Goal: Task Accomplishment & Management: Complete application form

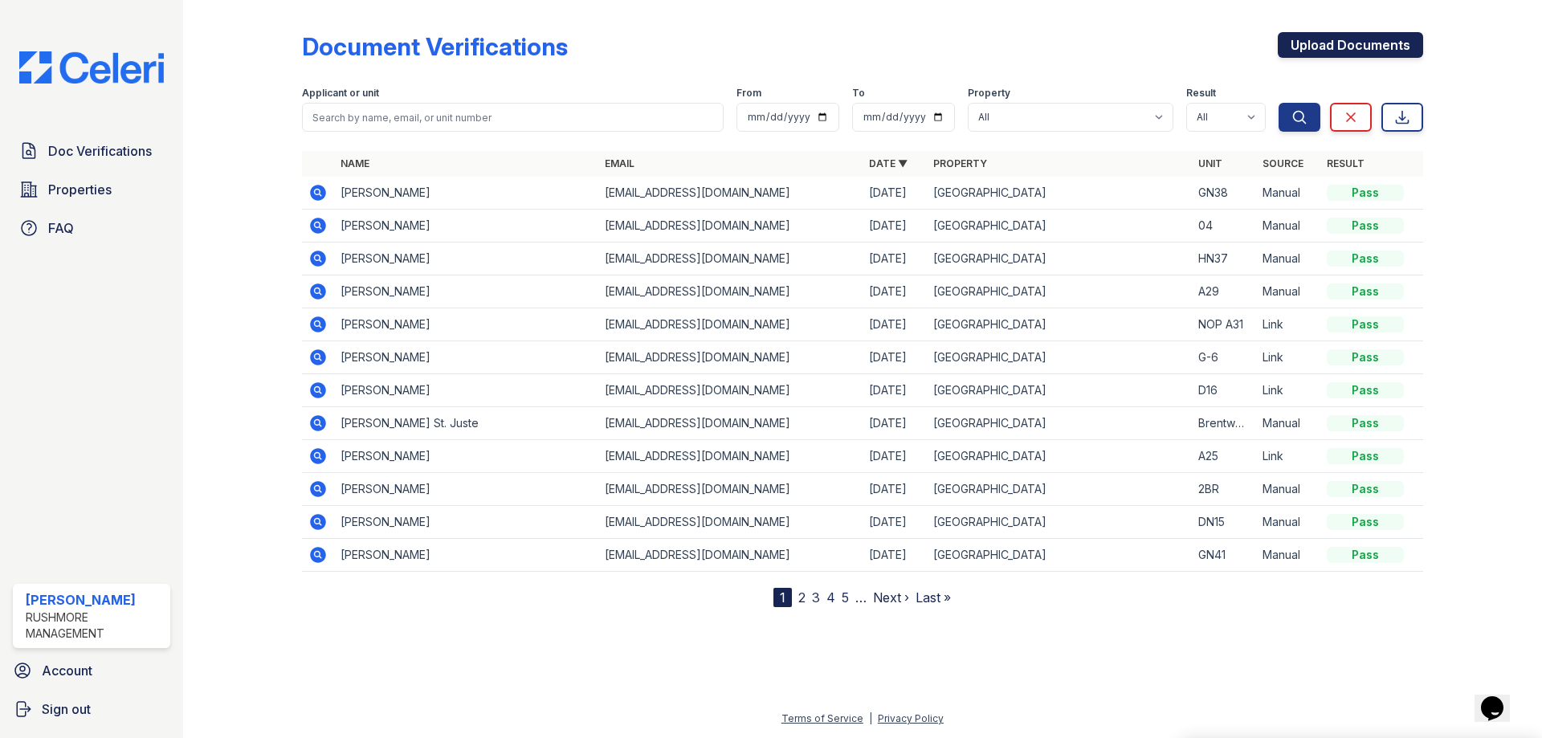
click at [1310, 47] on link "Upload Documents" at bounding box center [1350, 45] width 145 height 26
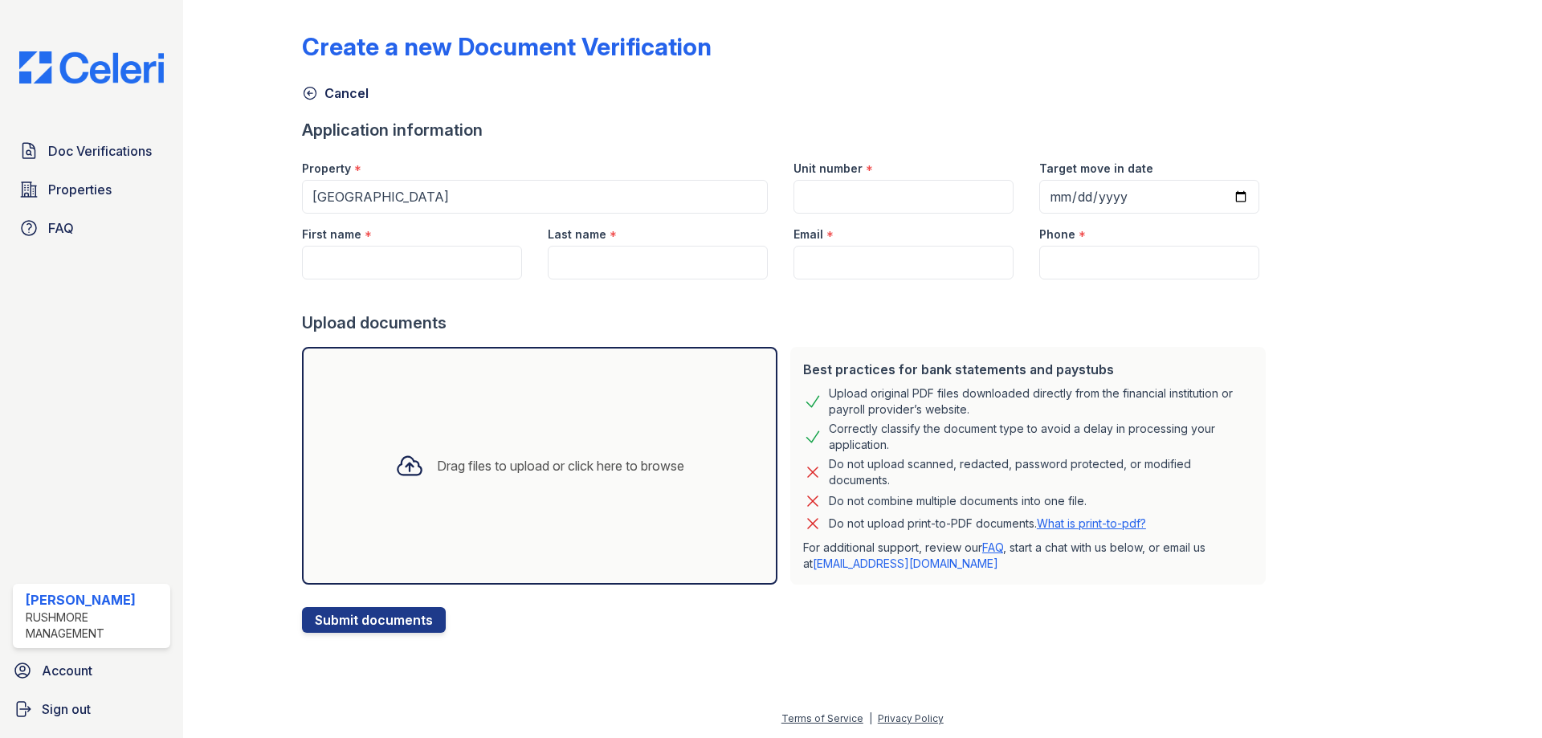
click at [572, 447] on div "Drag files to upload or click here to browse" at bounding box center [539, 466] width 315 height 55
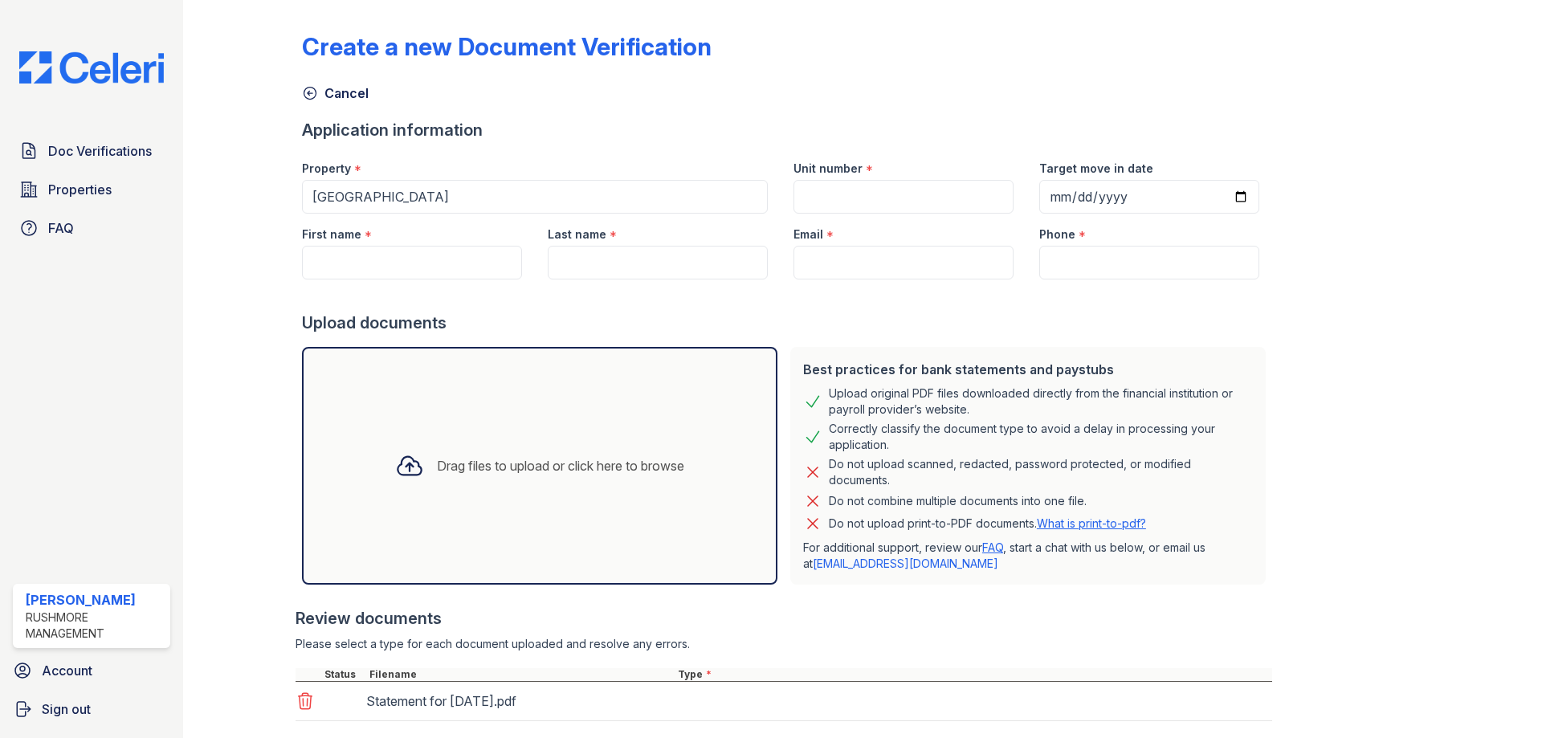
scroll to position [96, 0]
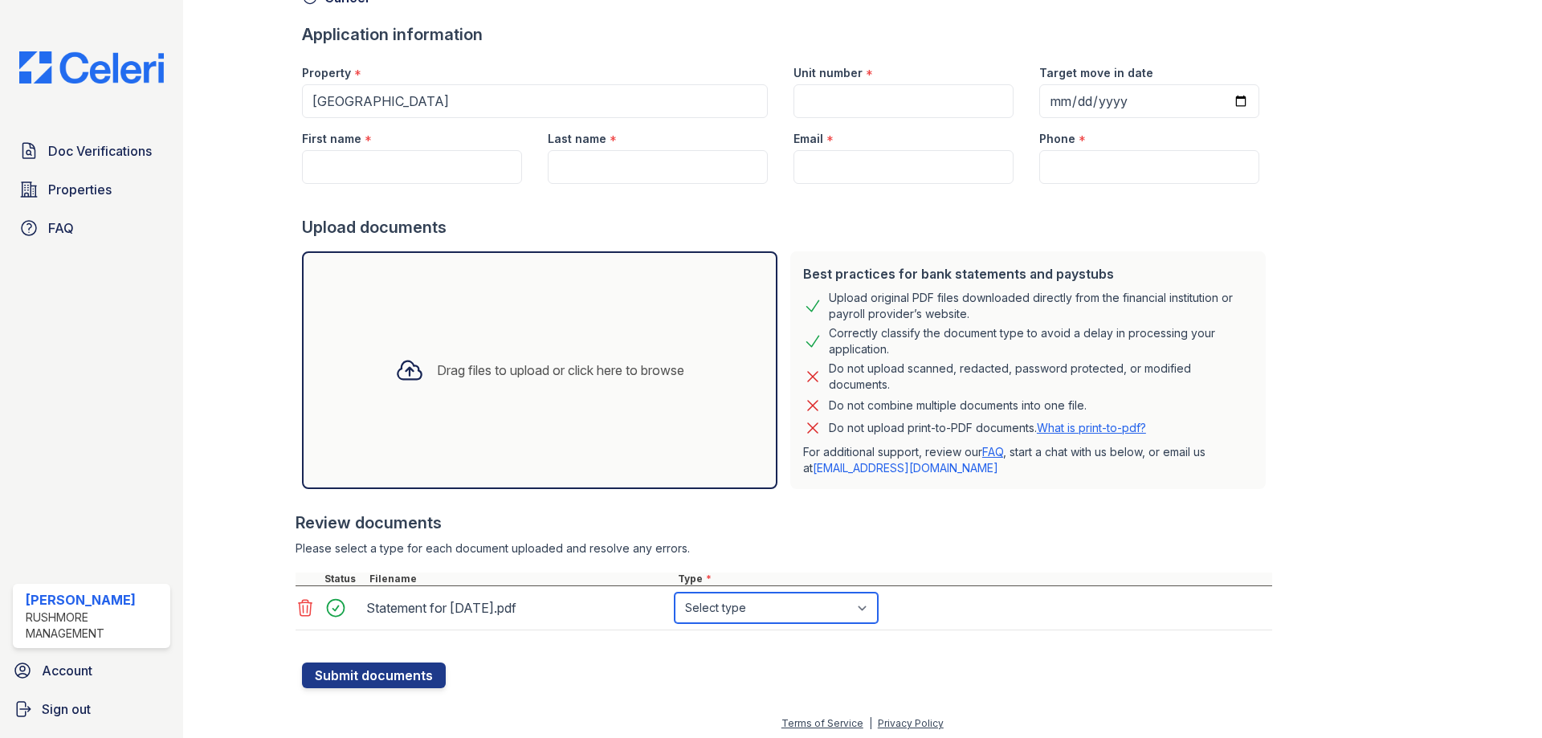
click at [739, 609] on select "Select type Paystub Bank Statement Offer Letter Tax Documents Benefit Award Let…" at bounding box center [776, 608] width 203 height 31
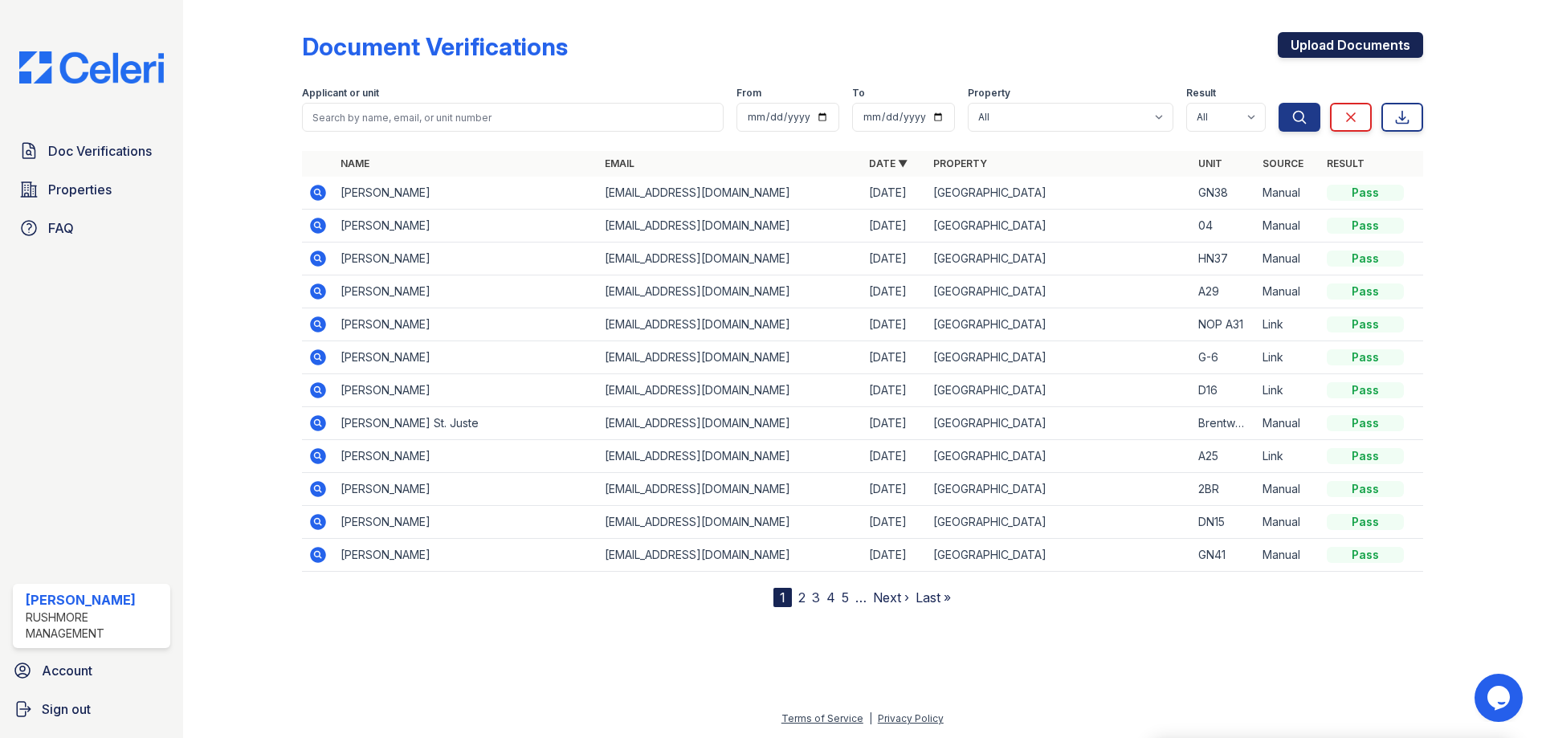
click at [1306, 37] on link "Upload Documents" at bounding box center [1350, 45] width 145 height 26
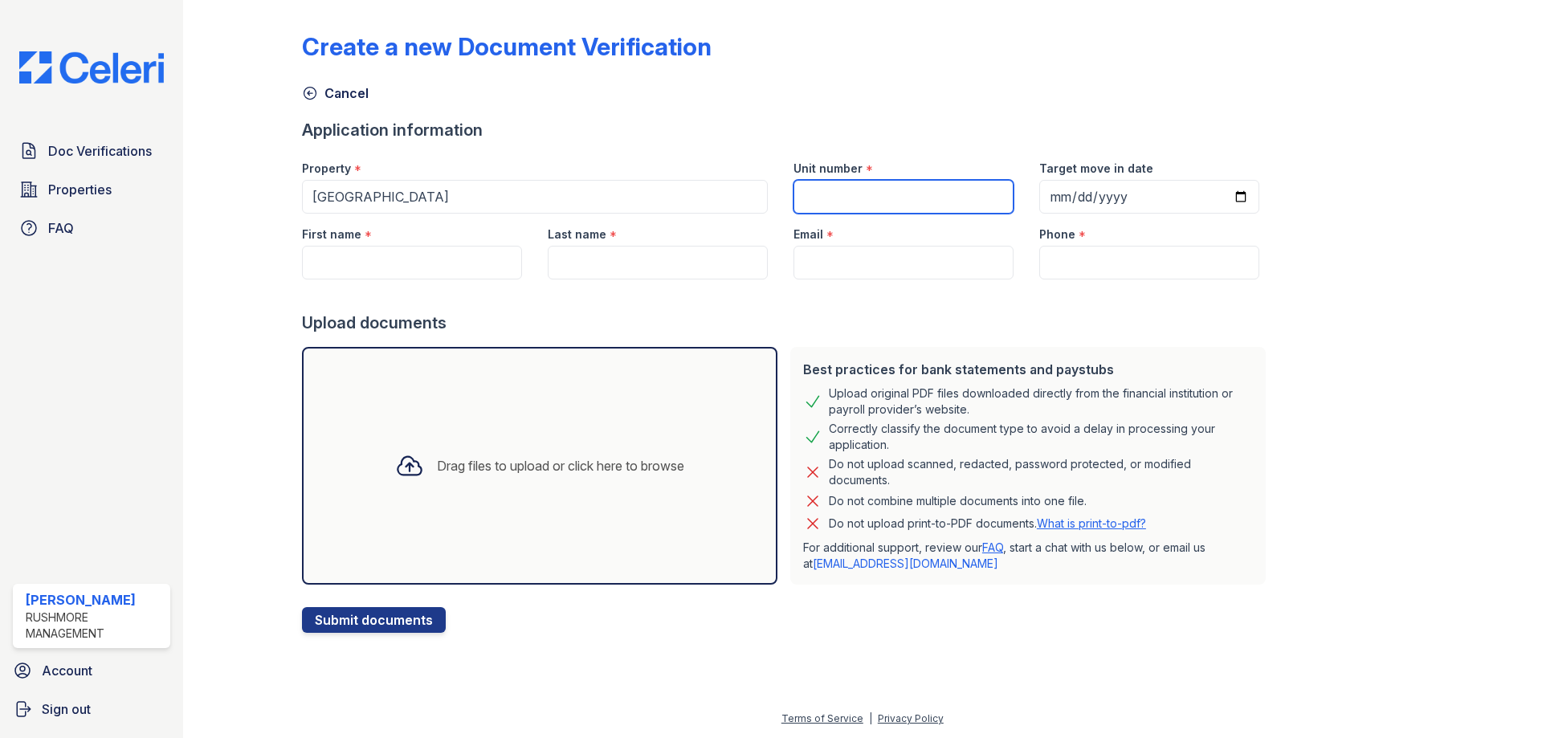
click at [824, 191] on input "Unit number" at bounding box center [904, 197] width 220 height 34
type input "FN12"
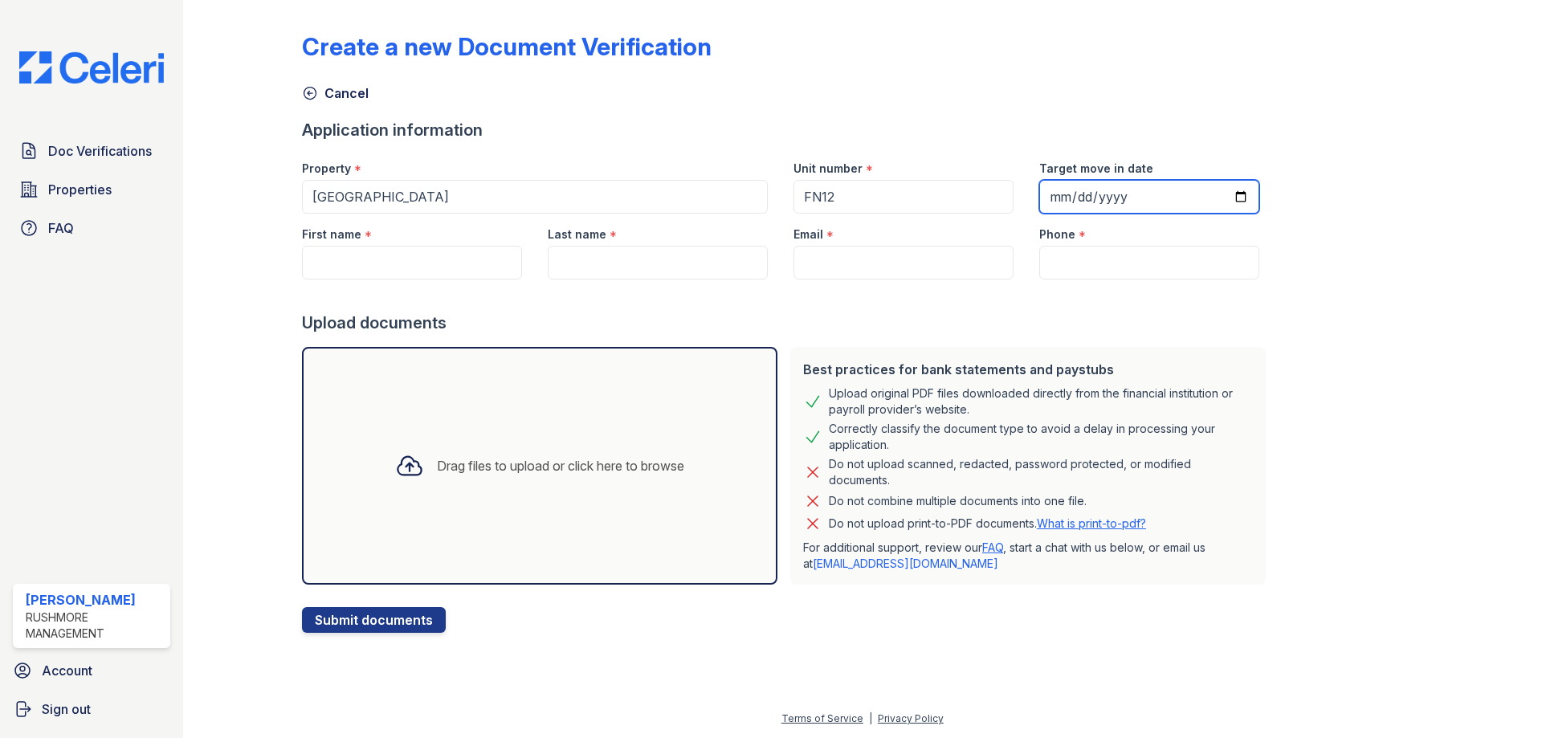
click at [1046, 191] on input "Target move in date" at bounding box center [1149, 197] width 220 height 34
type input "[DATE]"
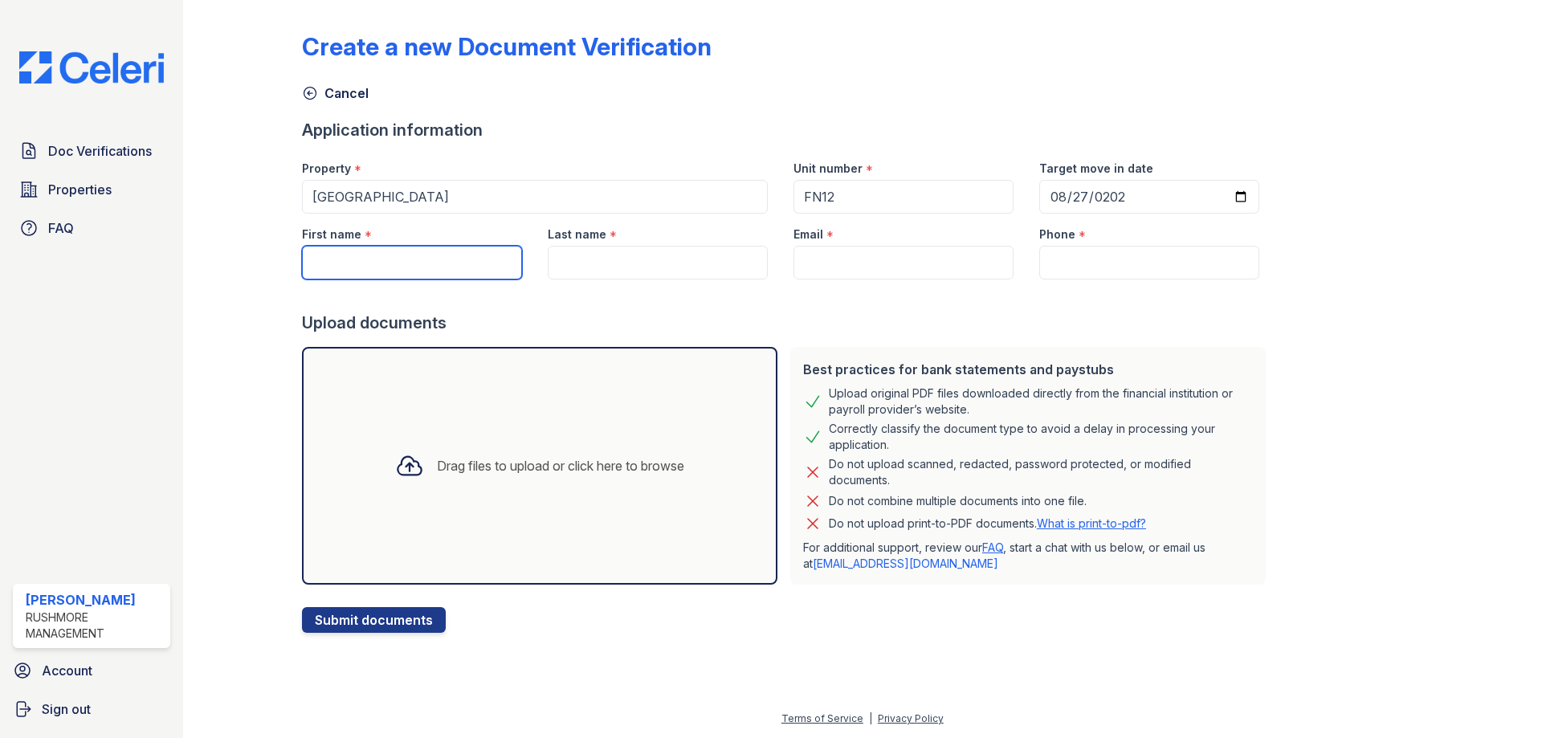
click at [360, 256] on input "First name" at bounding box center [412, 263] width 220 height 34
type input "[PERSON_NAME]"
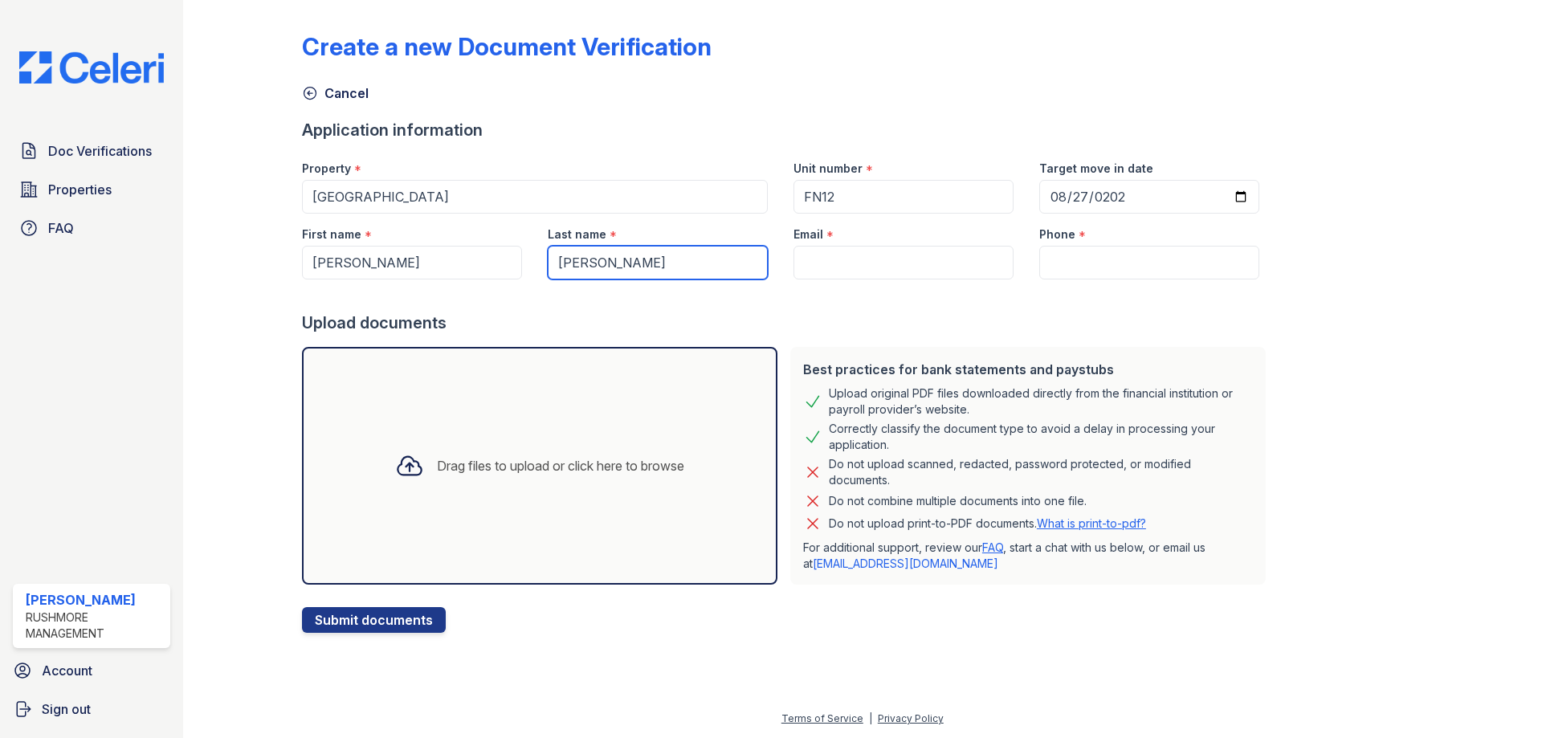
type input "Gibson-Reid"
type input "b"
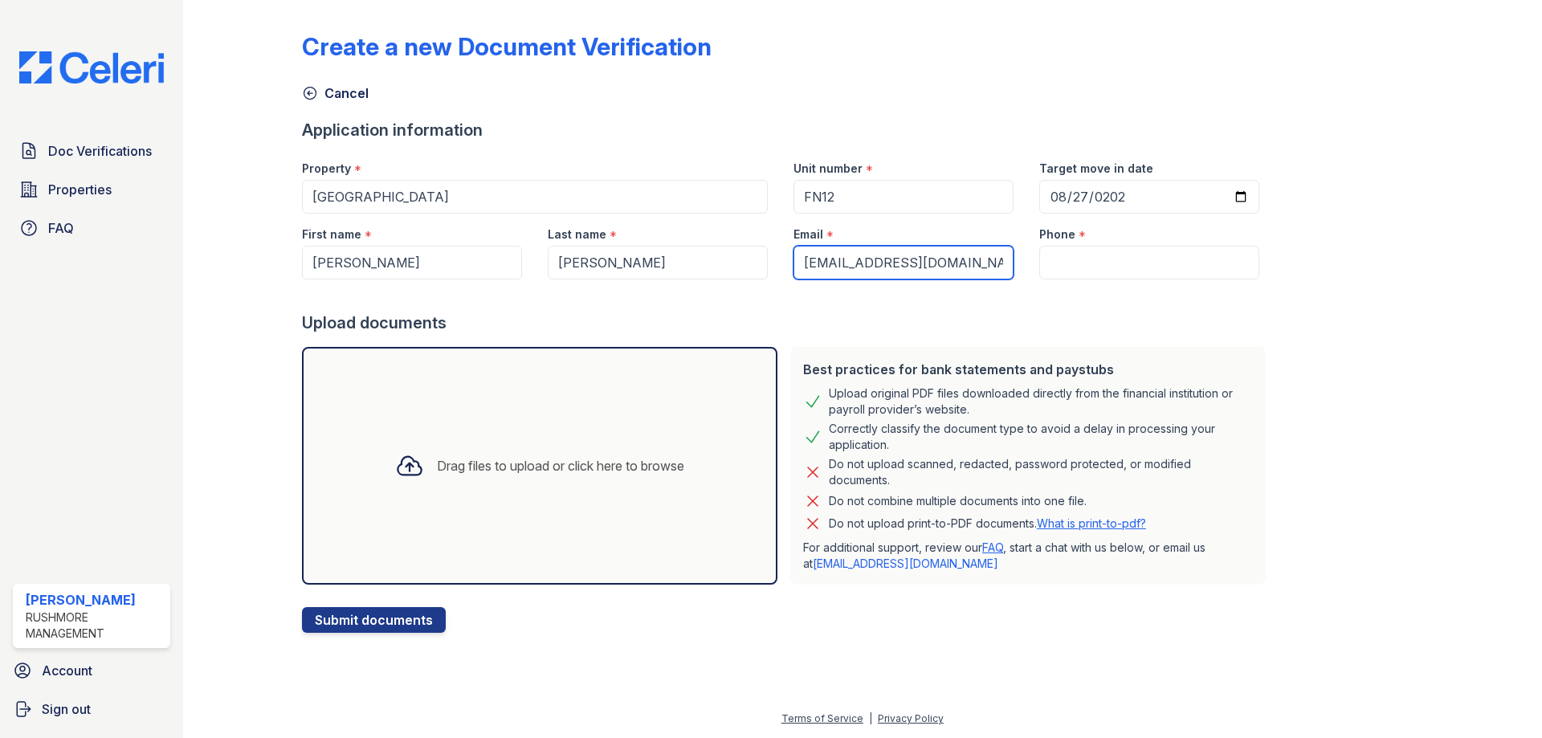
type input "gibsonjeanine25@yahoo.com"
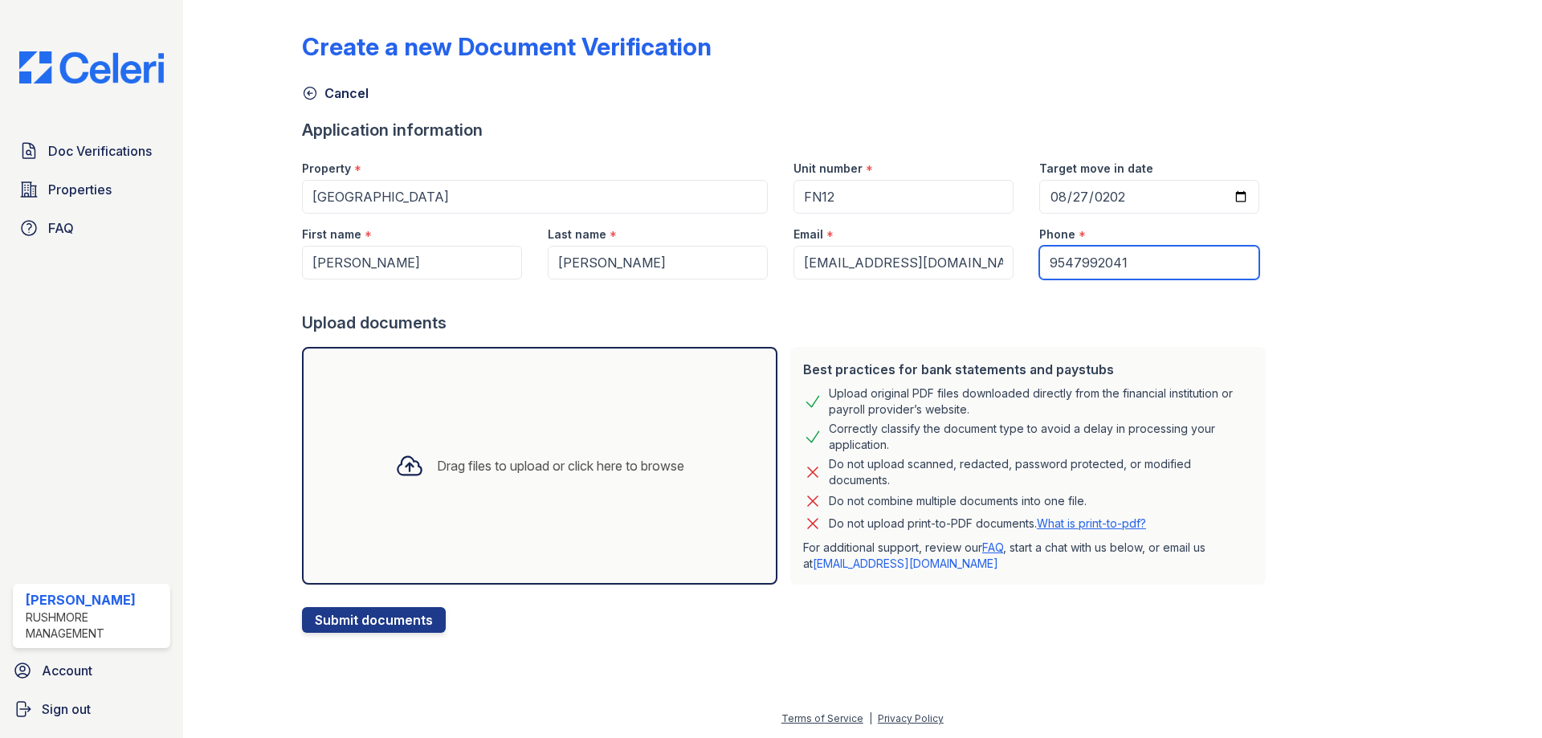
type input "9547992041"
click at [508, 452] on div "Drag files to upload or click here to browse" at bounding box center [539, 466] width 315 height 55
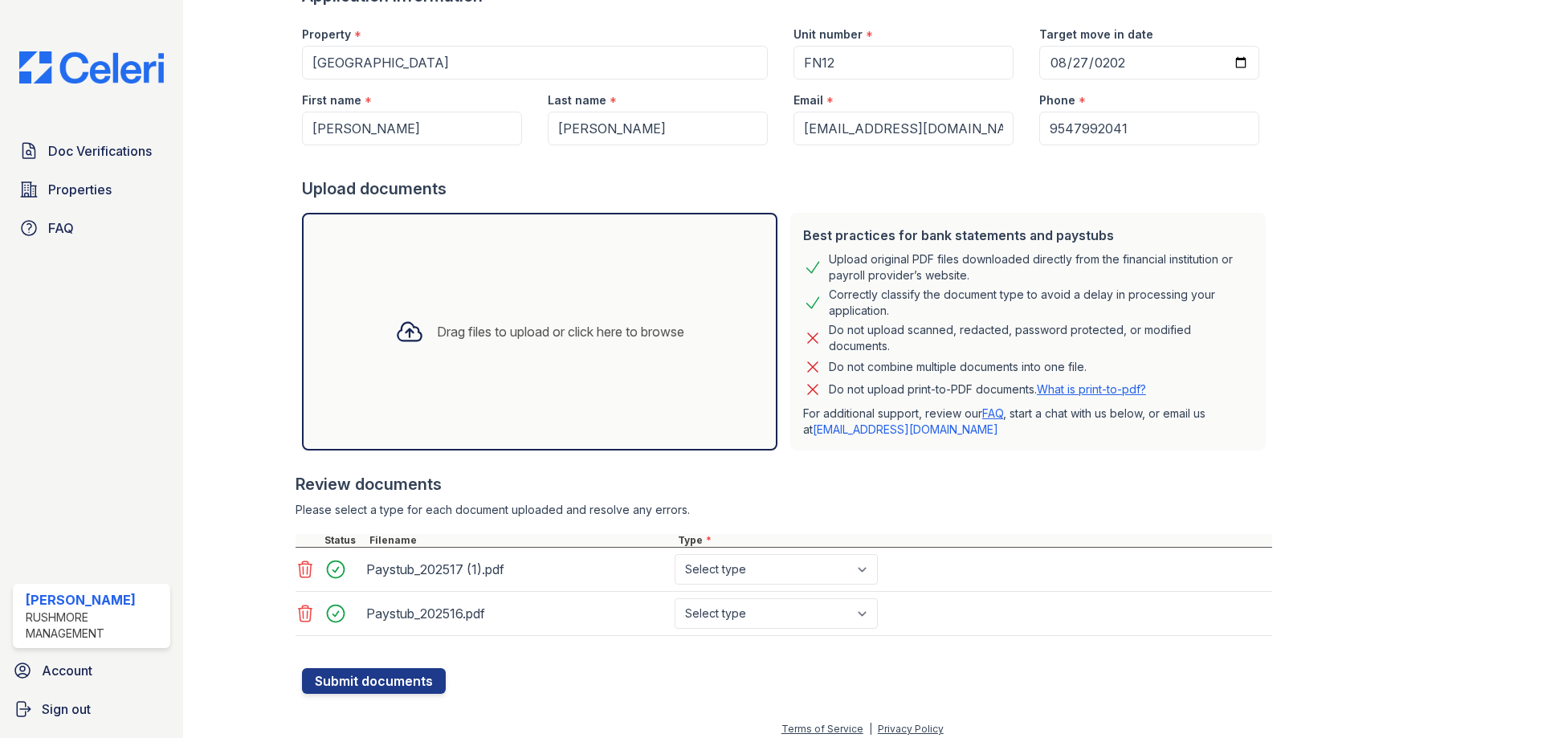
scroll to position [135, 0]
click at [732, 572] on select "Select type Paystub Bank Statement Offer Letter Tax Documents Benefit Award Let…" at bounding box center [776, 568] width 203 height 31
select select "paystub"
click at [675, 553] on select "Select type Paystub Bank Statement Offer Letter Tax Documents Benefit Award Let…" at bounding box center [776, 568] width 203 height 31
drag, startPoint x: 748, startPoint y: 623, endPoint x: 747, endPoint y: 614, distance: 8.9
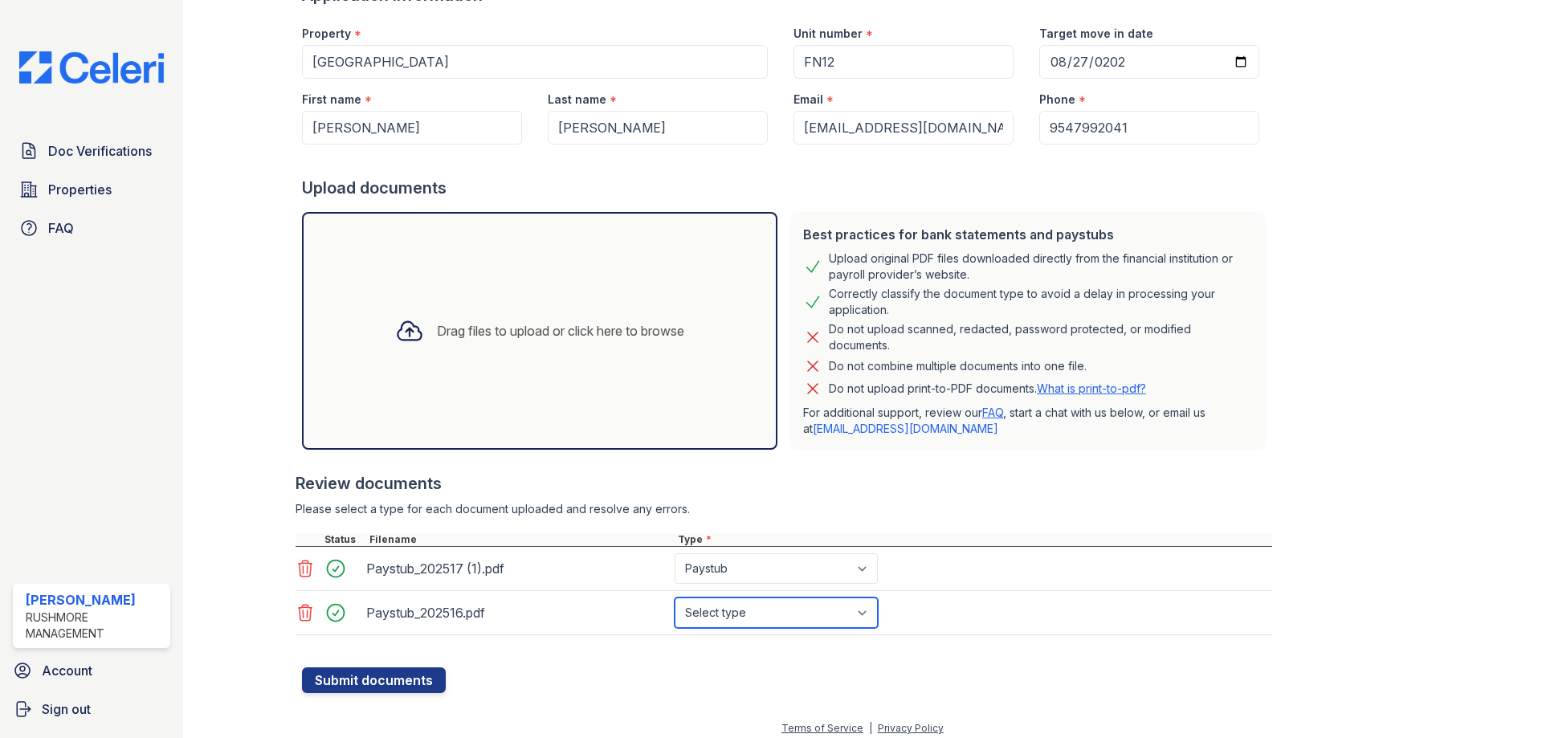
click at [748, 623] on select "Select type Paystub Bank Statement Offer Letter Tax Documents Benefit Award Let…" at bounding box center [776, 613] width 203 height 31
select select "paystub"
click at [675, 598] on select "Select type Paystub Bank Statement Offer Letter Tax Documents Benefit Award Let…" at bounding box center [776, 613] width 203 height 31
click at [366, 676] on button "Submit documents" at bounding box center [374, 681] width 144 height 26
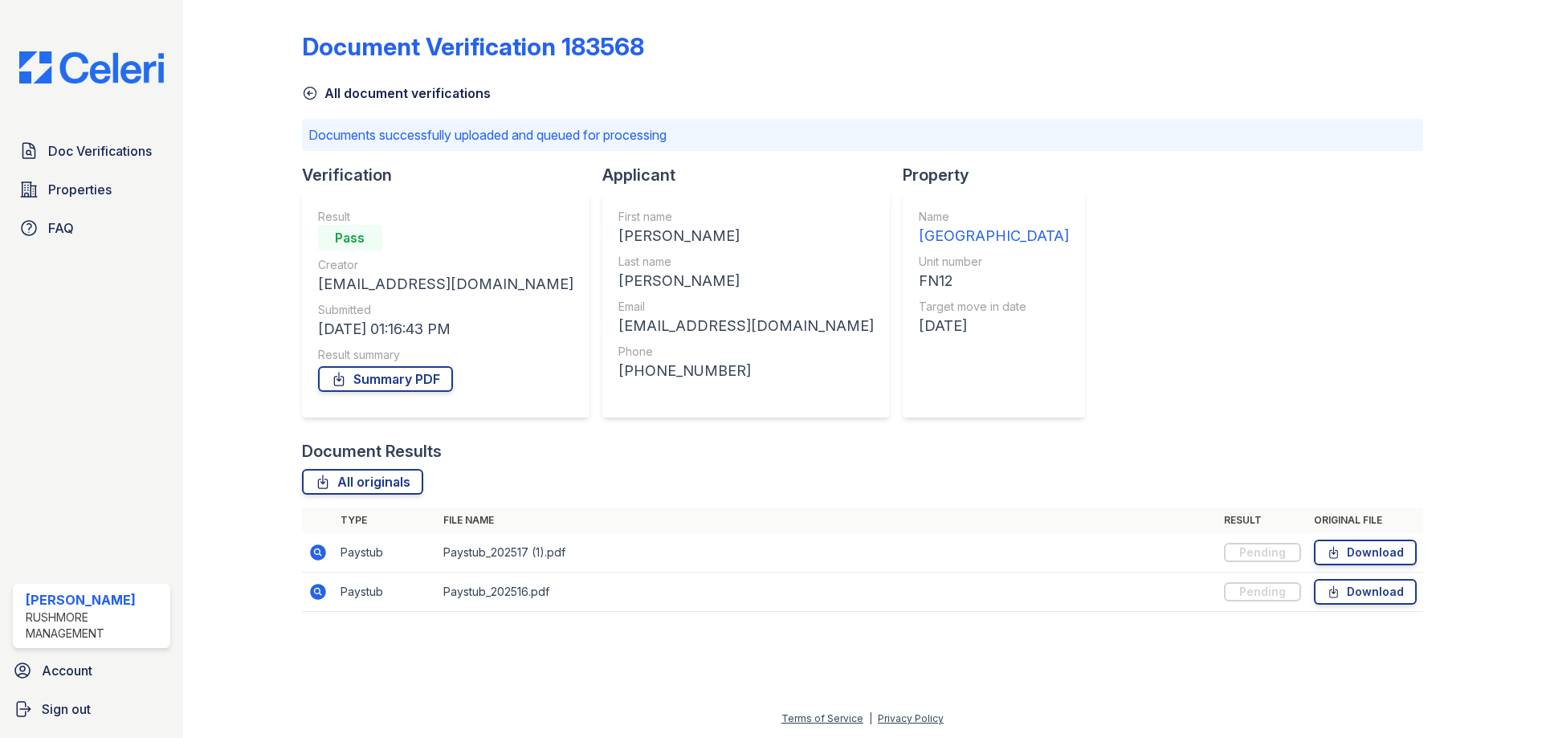
click at [211, 354] on div at bounding box center [255, 317] width 93 height 622
